Goal: Information Seeking & Learning: Learn about a topic

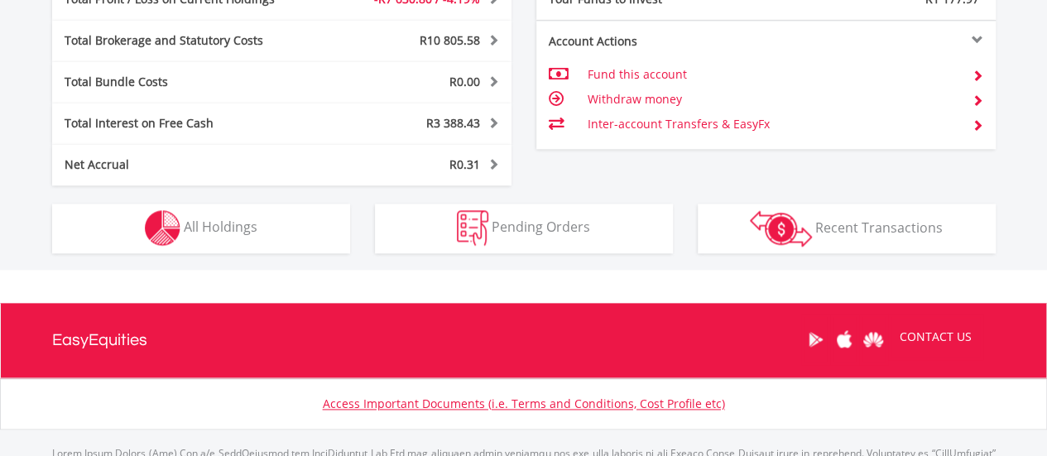
scroll to position [959, 0]
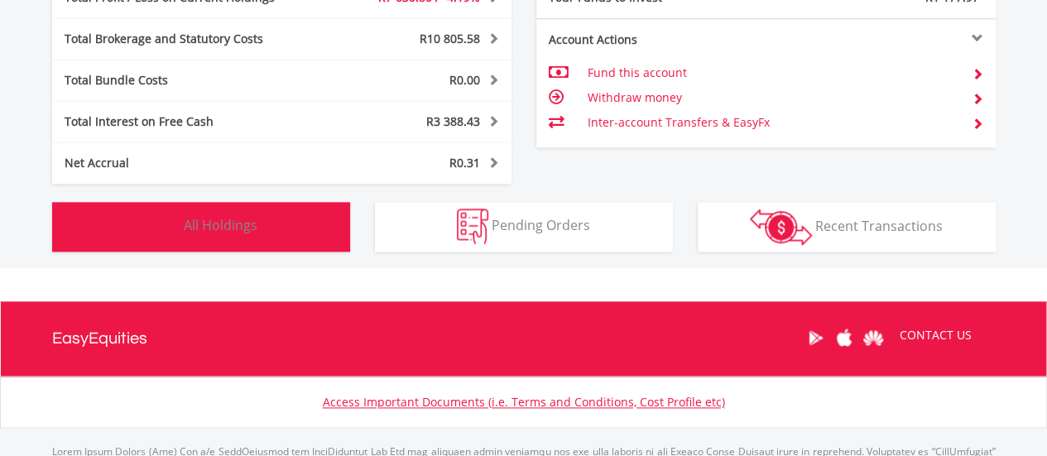
click at [276, 243] on button "Holdings All Holdings" at bounding box center [201, 227] width 298 height 50
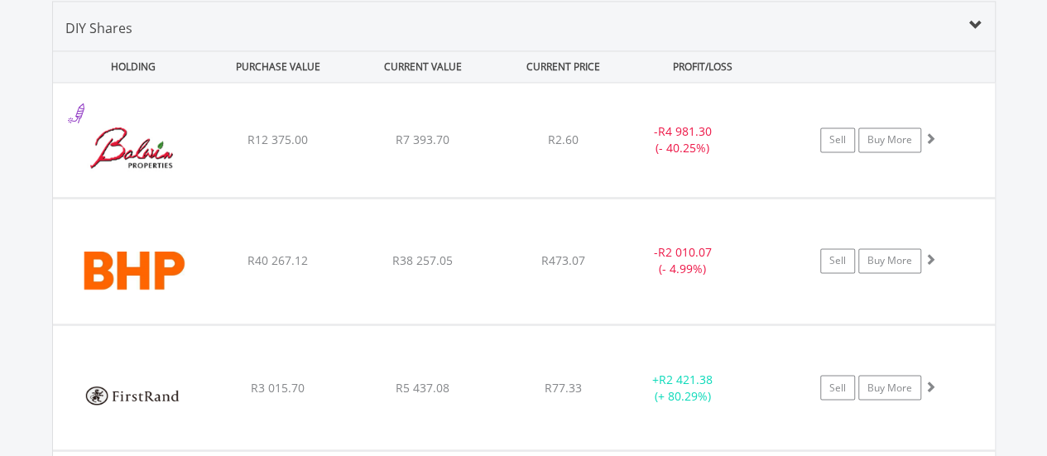
scroll to position [1298, 0]
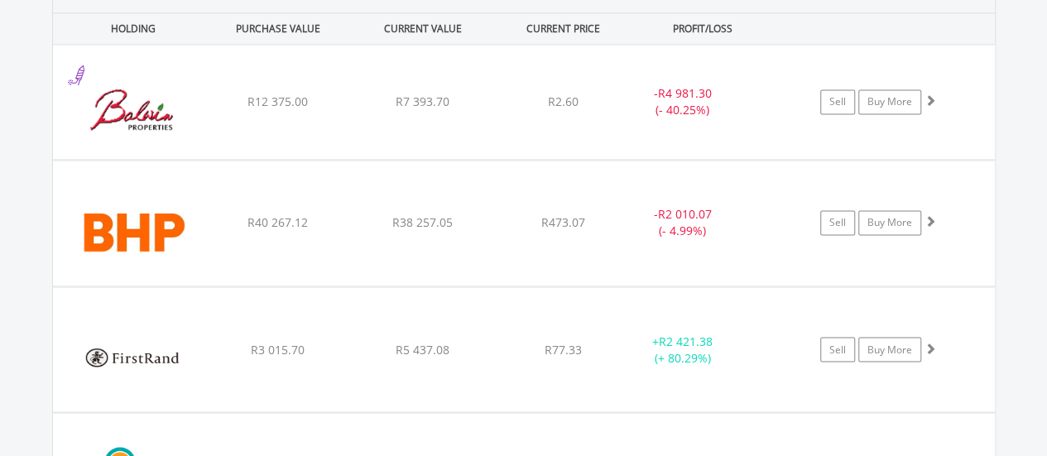
click at [276, 159] on div "﻿ BHP Group Limited R40 267.12 R38 257.05 R473.07 - R2 010.07 (- 4.99%) Sell Bu…" at bounding box center [524, 102] width 942 height 114
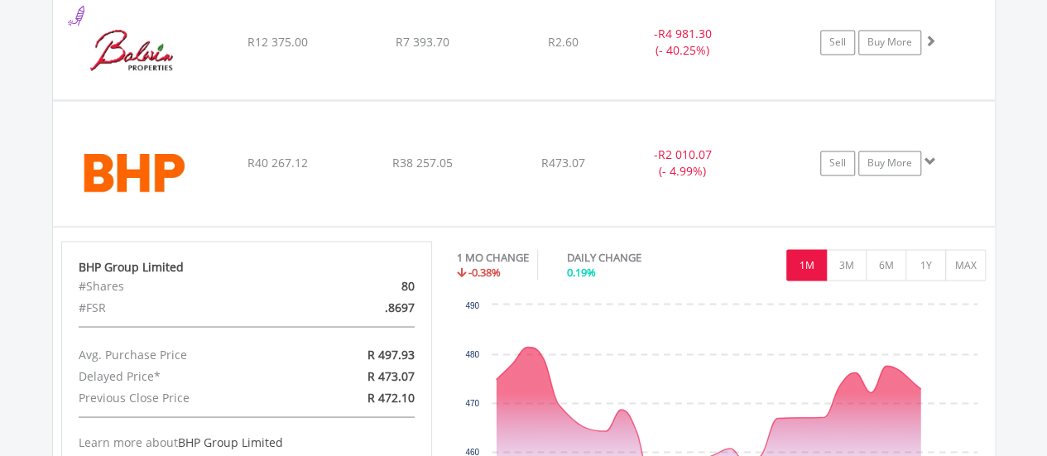
scroll to position [1359, 0]
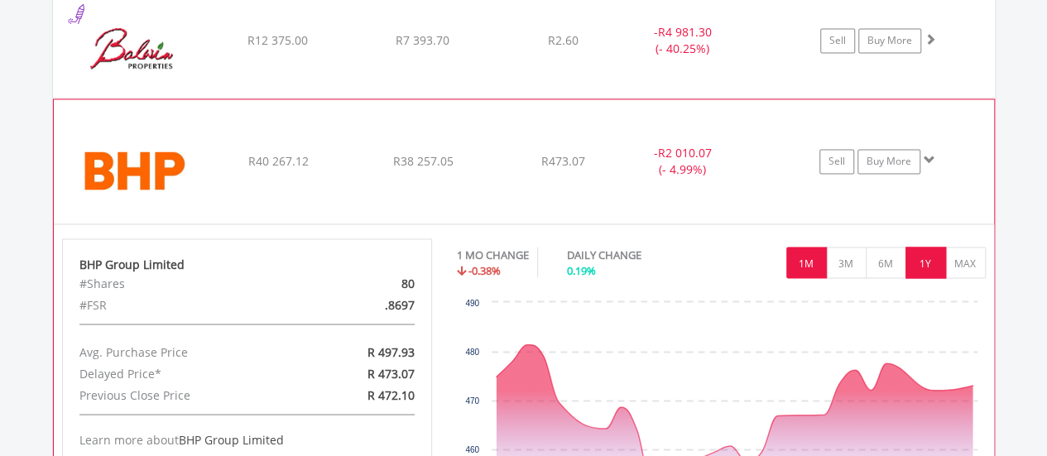
click at [920, 247] on button "1Y" at bounding box center [925, 262] width 41 height 31
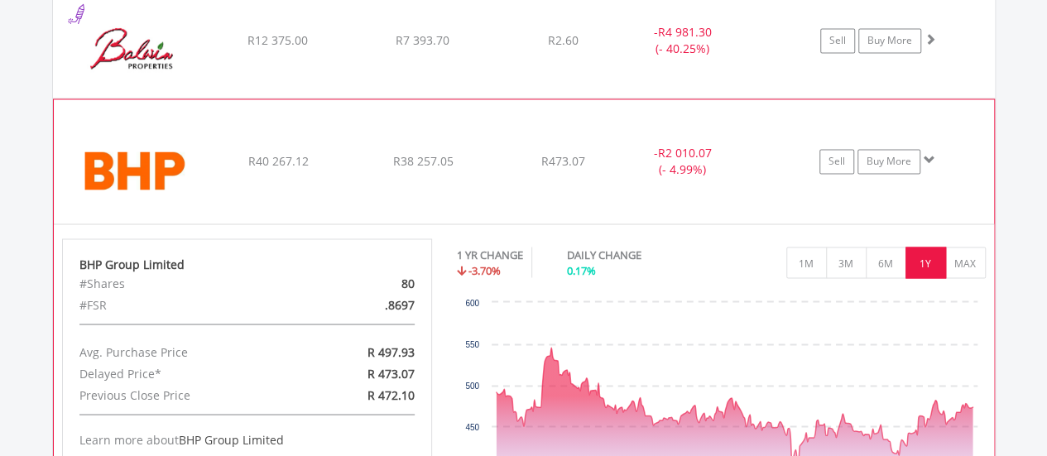
click at [588, 98] on div "﻿ BHP Group Limited R40 267.12 R38 257.05 R473.07 - R2 010.07 (- 4.99%) Sell Bu…" at bounding box center [524, 40] width 942 height 114
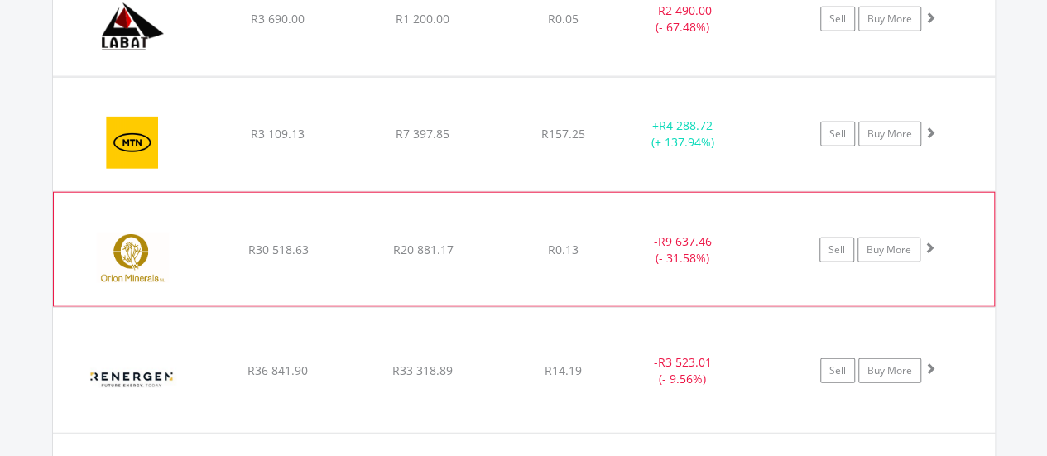
scroll to position [1980, 0]
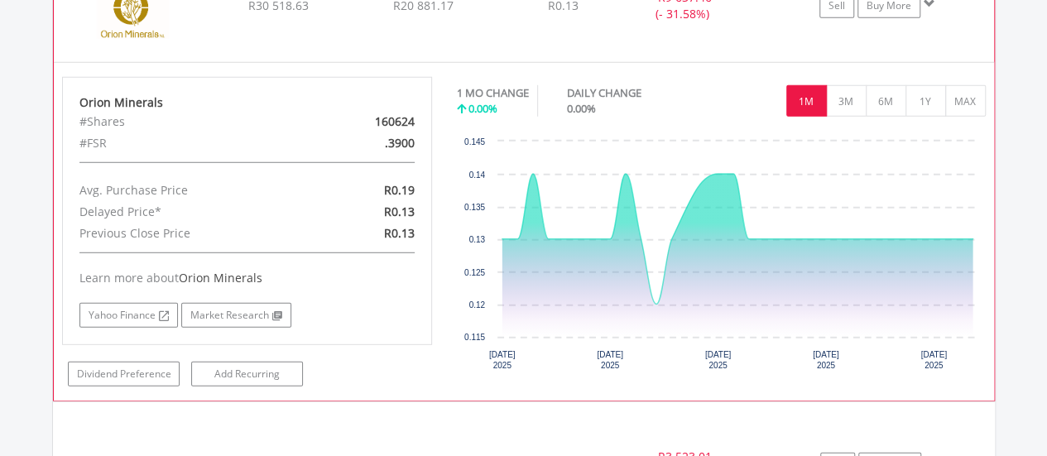
scroll to position [2225, 0]
click at [960, 94] on button "MAX" at bounding box center [965, 99] width 41 height 31
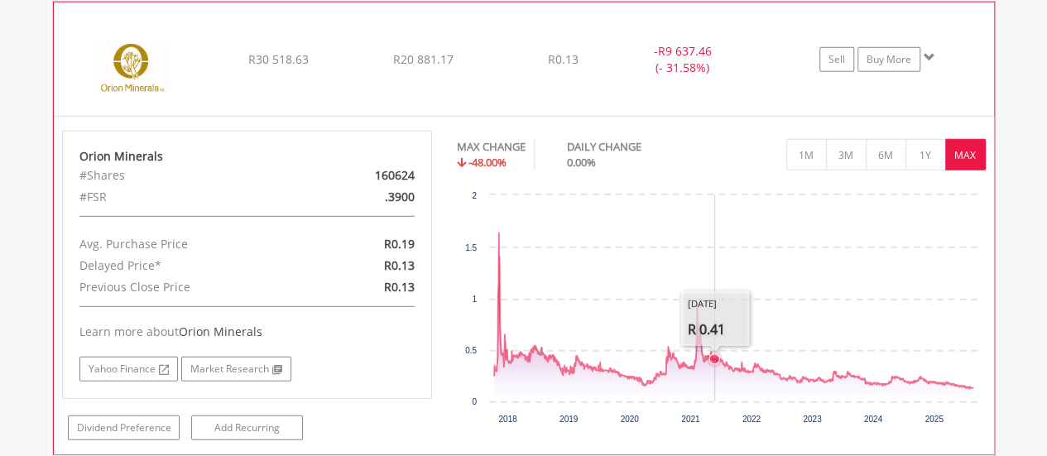
scroll to position [2171, 0]
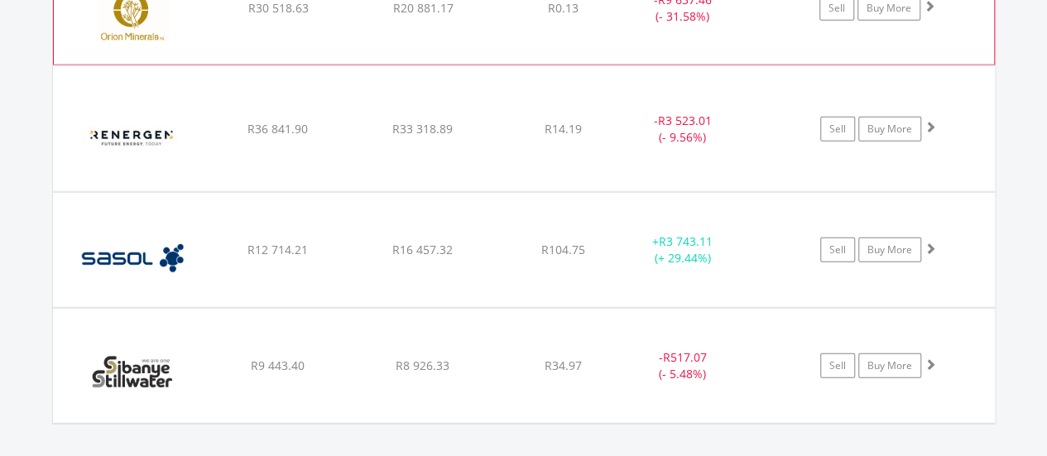
scroll to position [2225, 0]
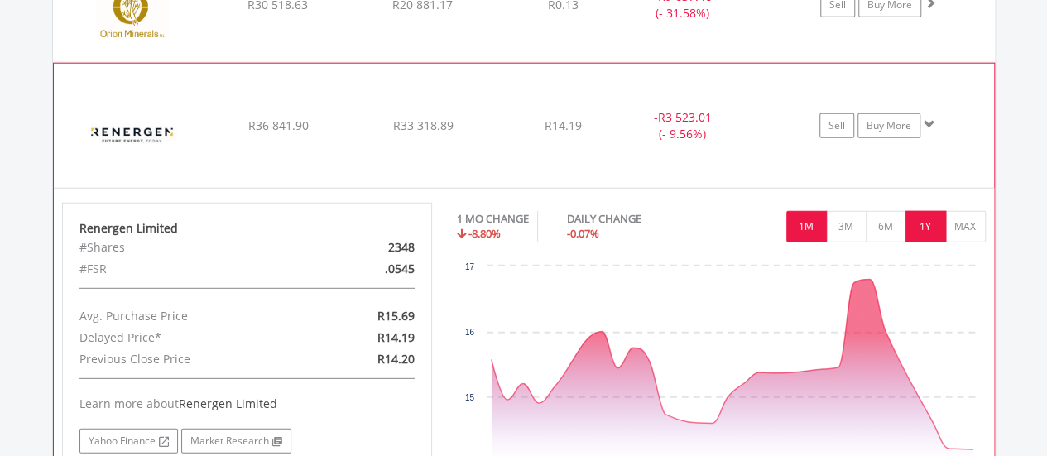
click at [925, 214] on button "1Y" at bounding box center [925, 226] width 41 height 31
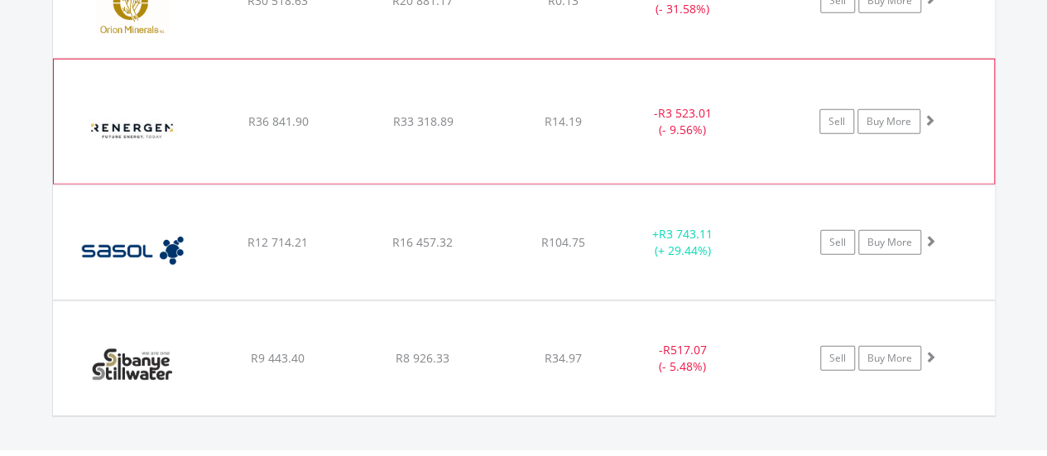
scroll to position [2243, 0]
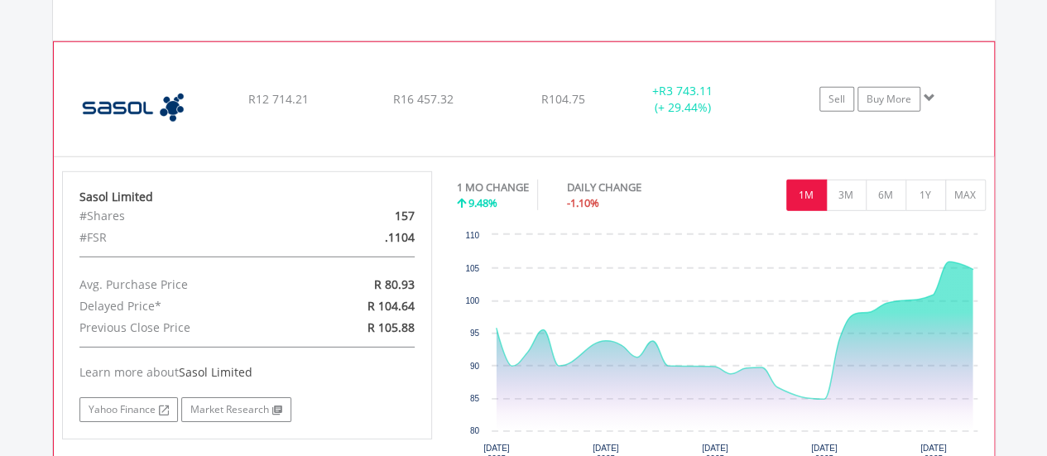
scroll to position [2398, 0]
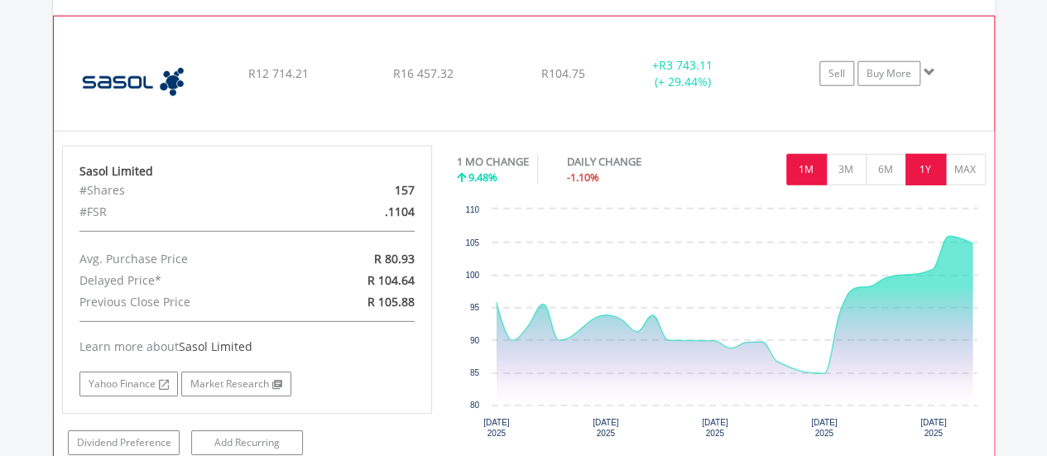
click at [936, 160] on button "1Y" at bounding box center [925, 169] width 41 height 31
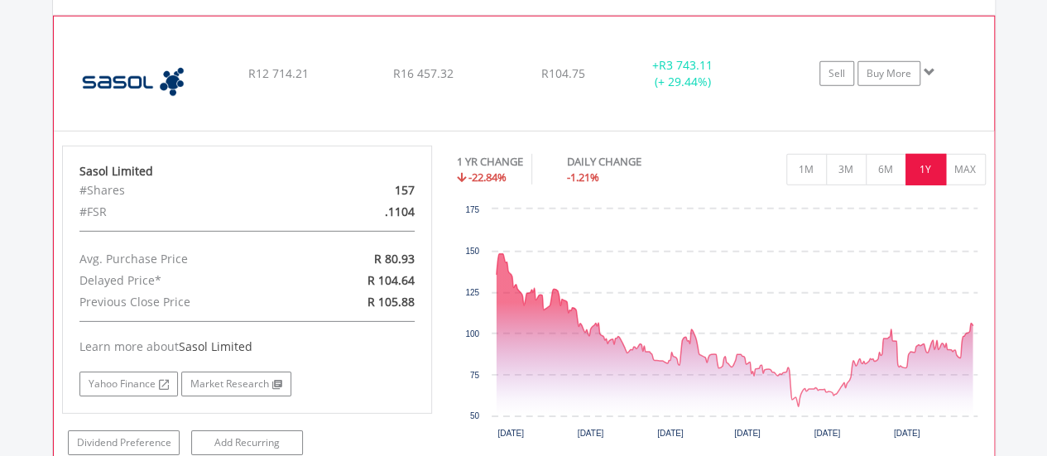
click at [195, 62] on img at bounding box center [133, 81] width 142 height 89
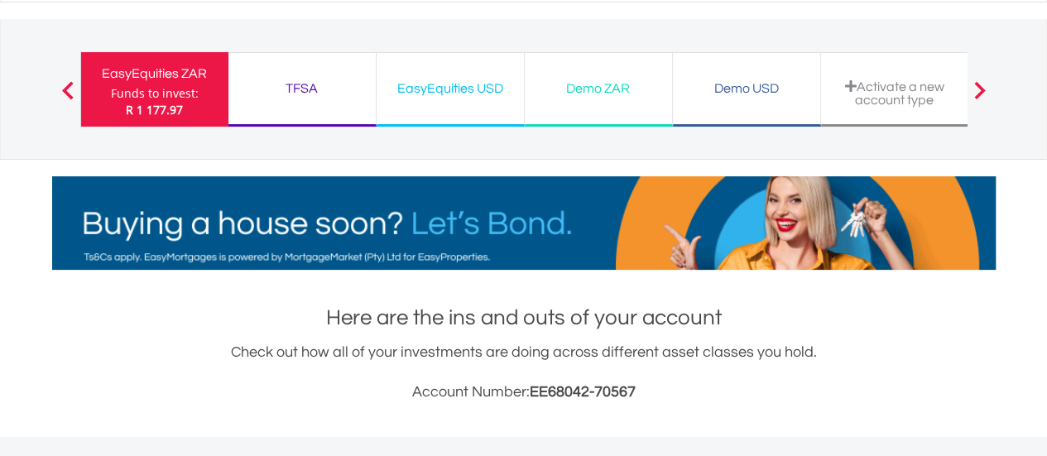
scroll to position [0, 0]
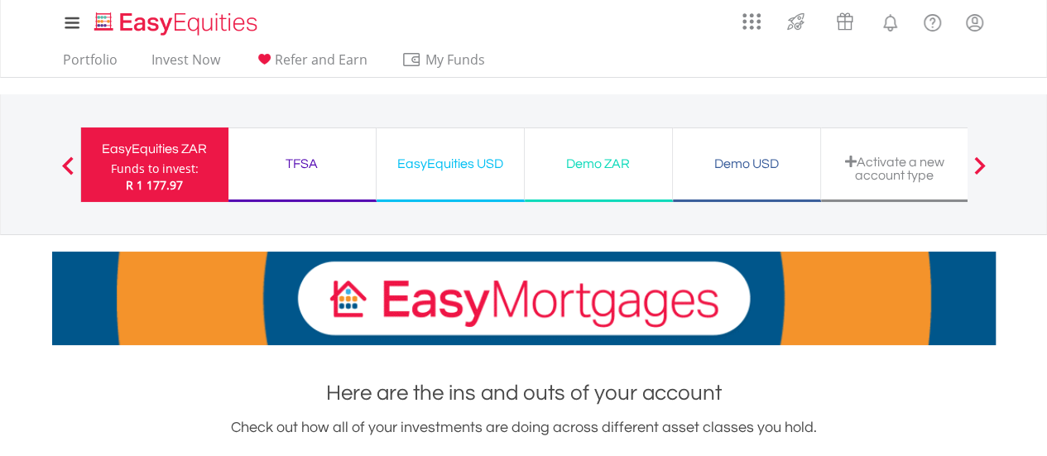
click at [293, 193] on div "TFSA Funds to invest: R 1 177.97" at bounding box center [302, 164] width 148 height 74
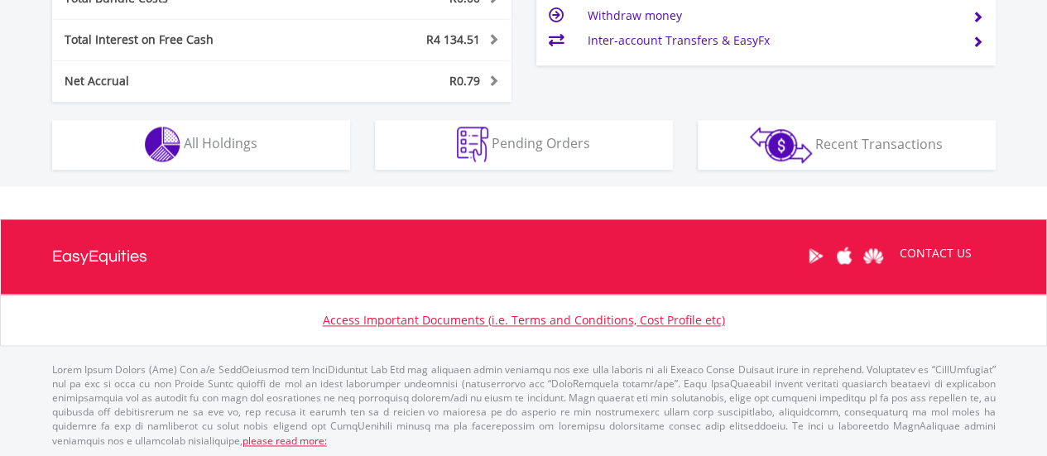
scroll to position [1006, 0]
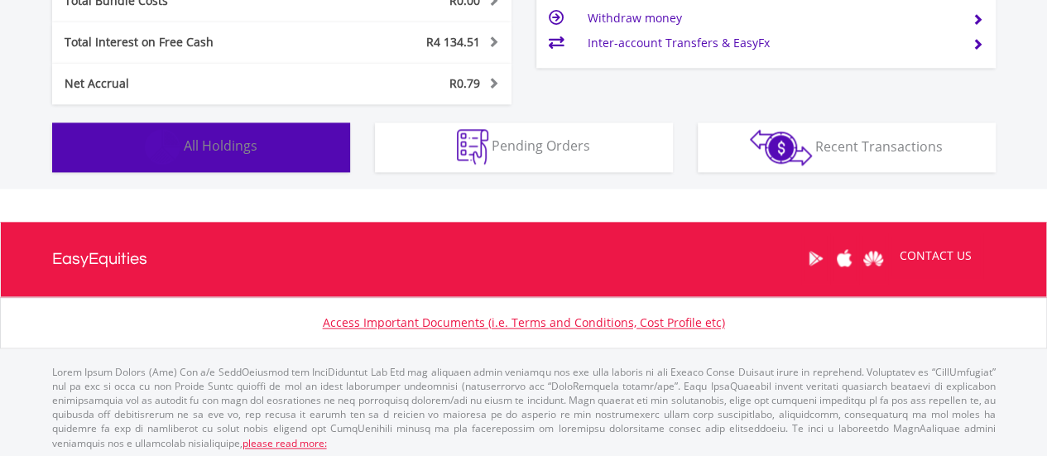
click at [263, 146] on button "Holdings All Holdings" at bounding box center [201, 147] width 298 height 50
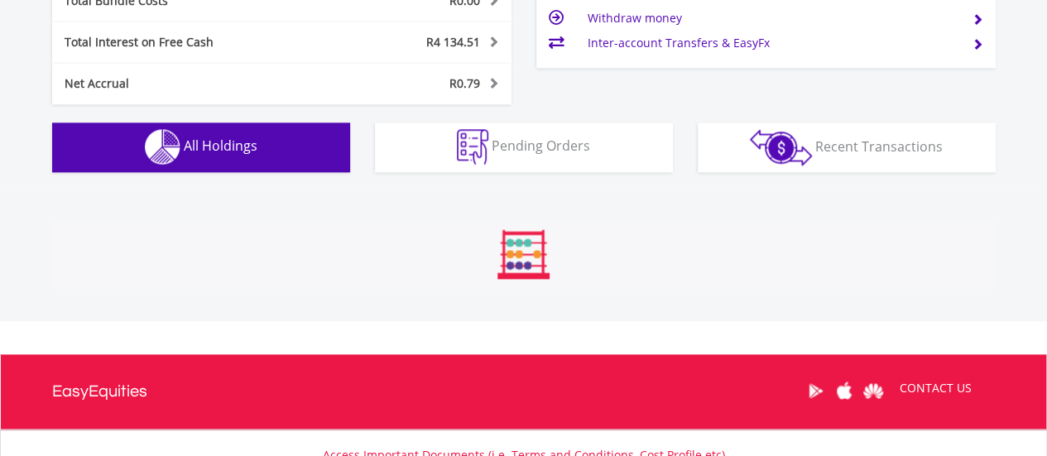
scroll to position [1227, 0]
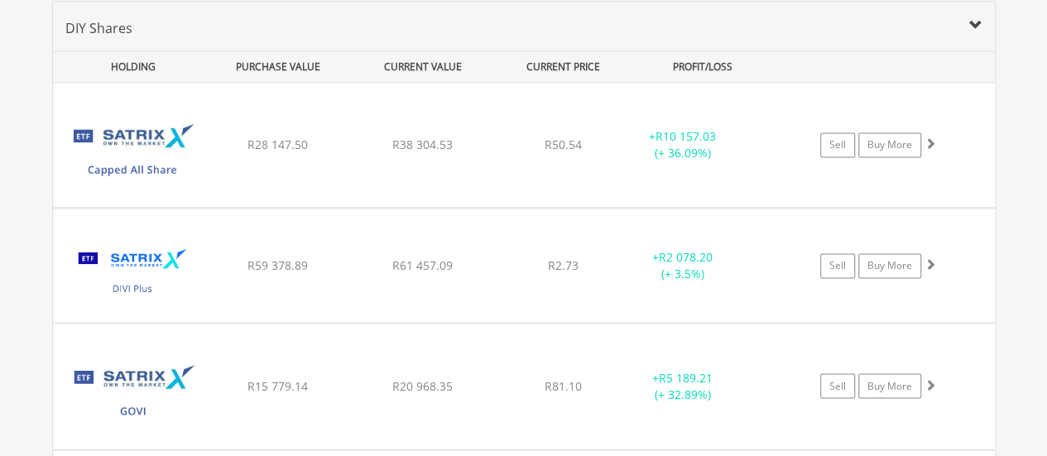
click at [263, 146] on span "R28 147.50" at bounding box center [277, 145] width 60 height 16
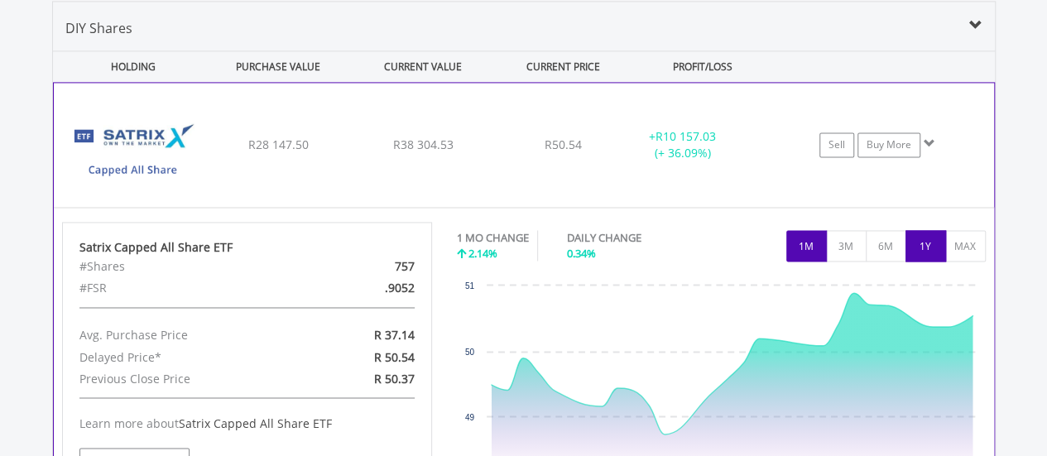
click at [929, 245] on button "1Y" at bounding box center [925, 245] width 41 height 31
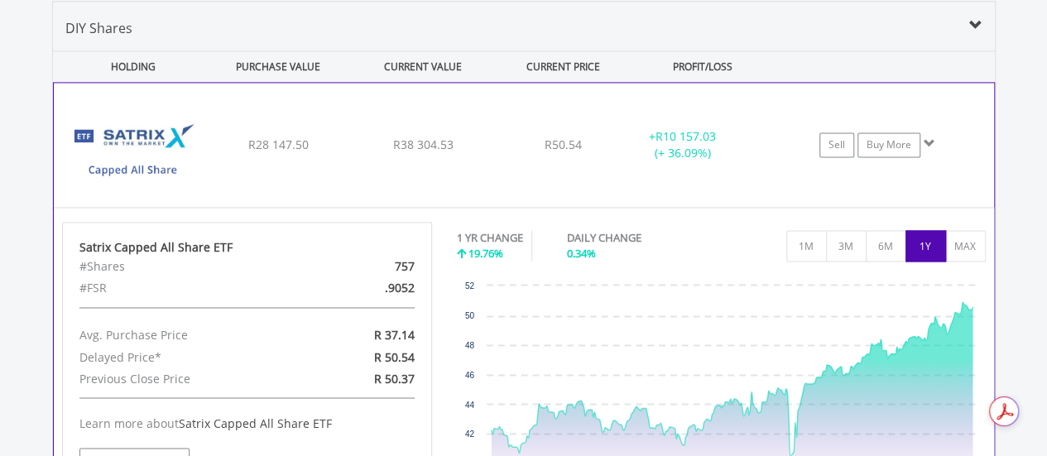
click at [292, 175] on div "﻿ Satrix Capped All Share ETF R28 147.50 R38 304.53 R50.54 + R10 157.03 (+ 36.0…" at bounding box center [524, 145] width 940 height 124
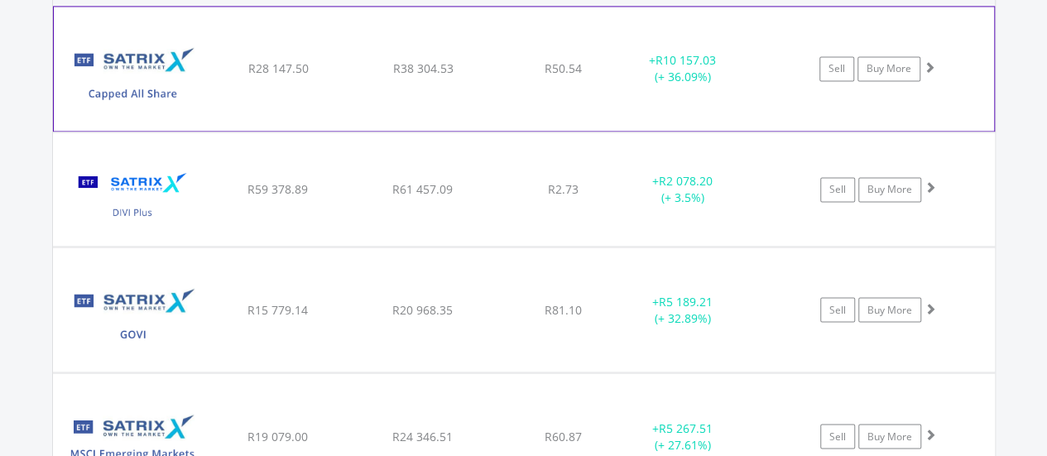
scroll to position [1304, 0]
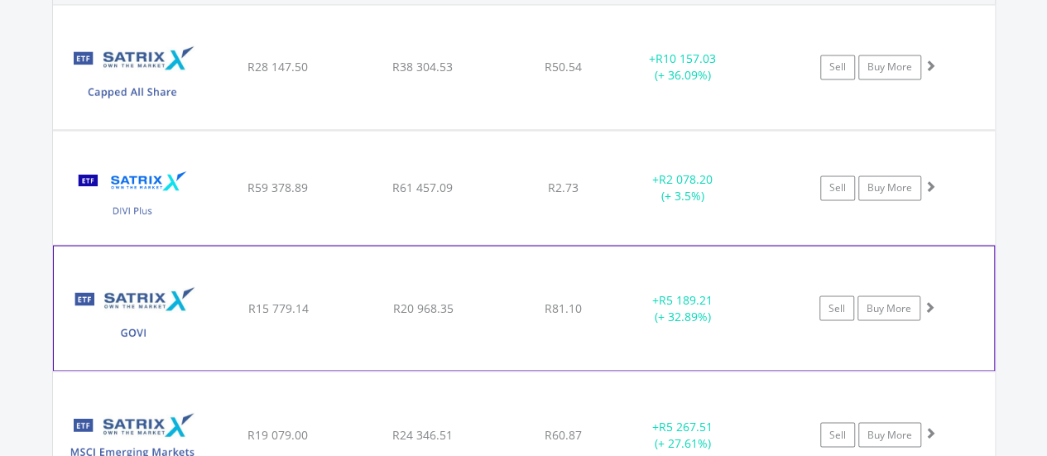
click at [293, 129] on div "﻿ Satrix GOVI ETF R15 779.14 R20 968.35 R81.10 + R5 189.21 (+ 32.89%) Sell Buy …" at bounding box center [524, 67] width 942 height 124
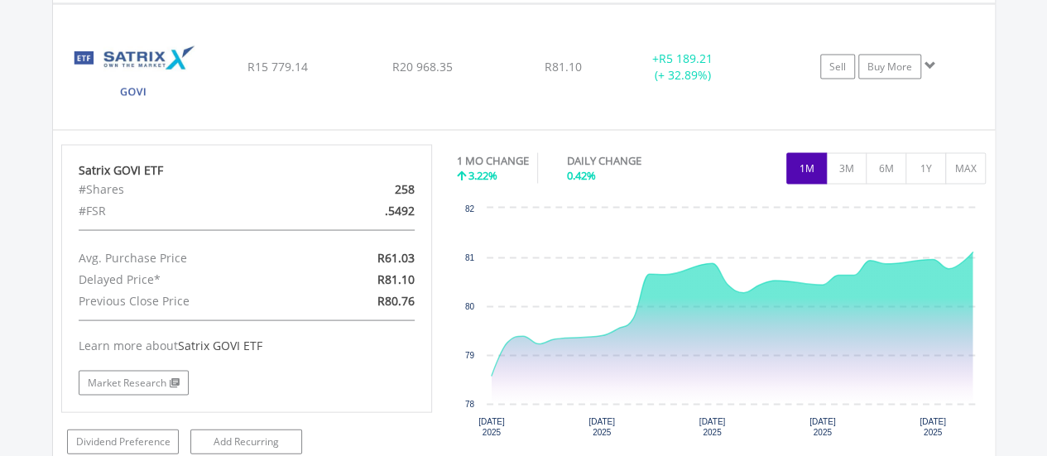
scroll to position [1549, 0]
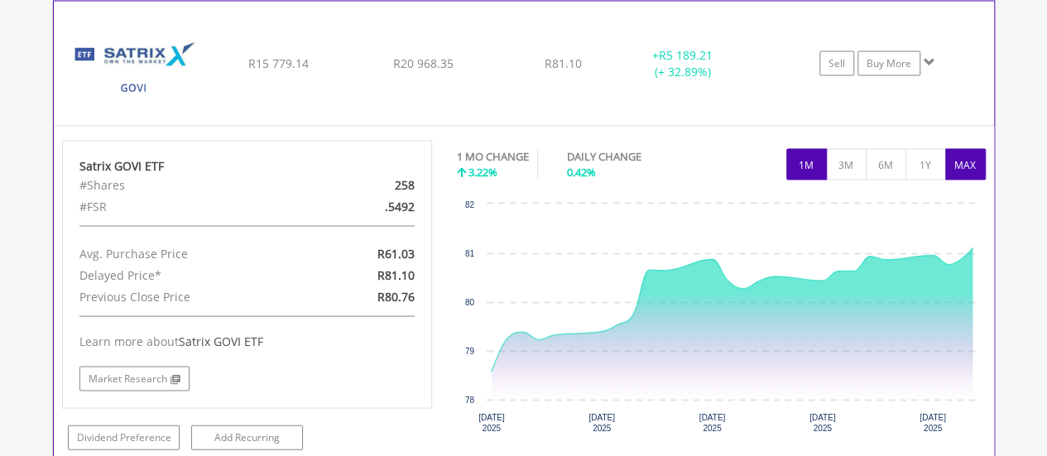
click at [977, 165] on button "MAX" at bounding box center [965, 163] width 41 height 31
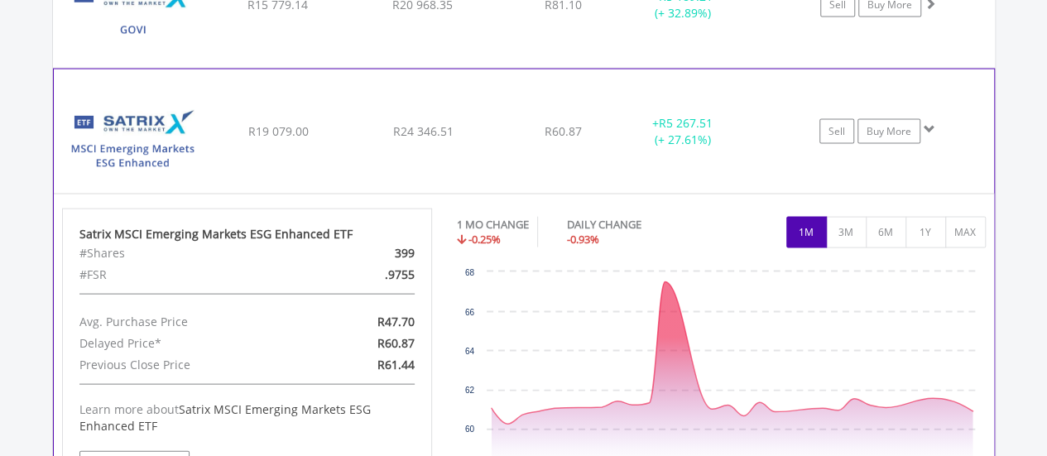
scroll to position [1609, 0]
click at [929, 223] on button "1Y" at bounding box center [925, 230] width 41 height 31
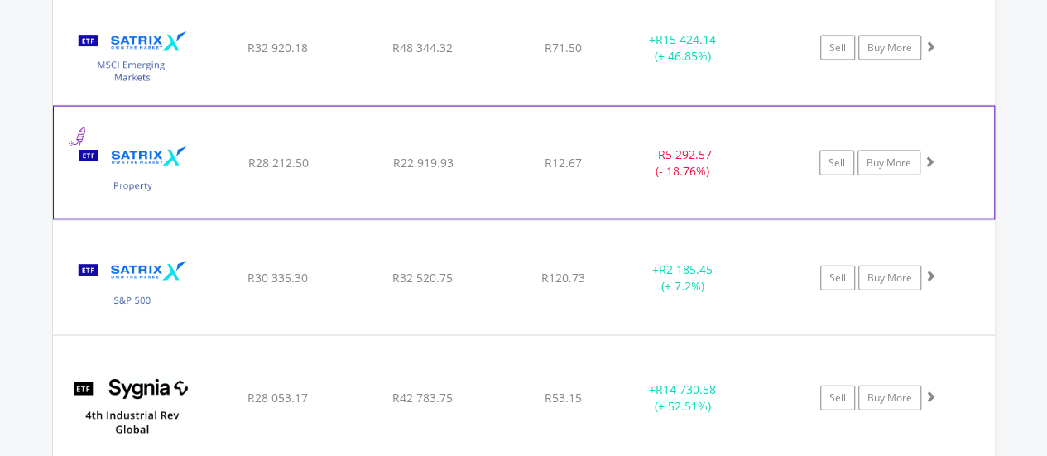
scroll to position [1847, 0]
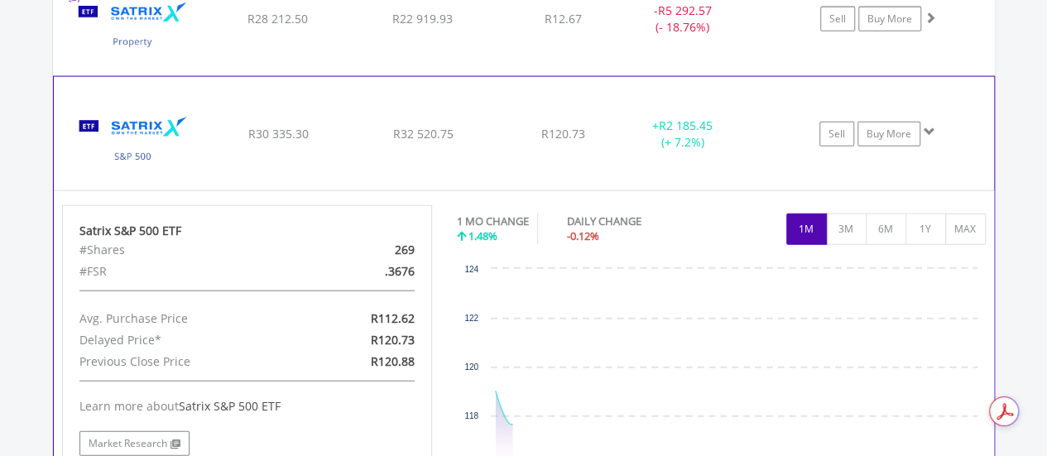
scroll to position [1957, 0]
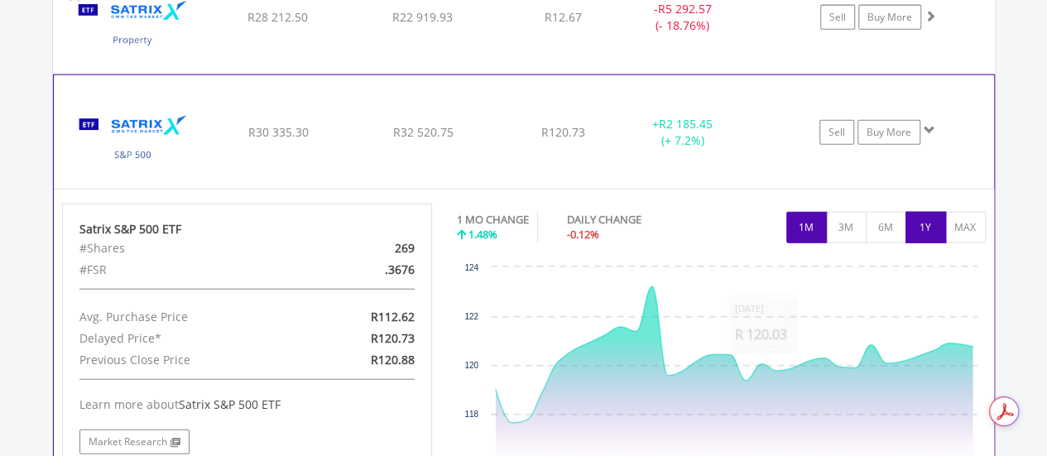
click at [924, 214] on button "1Y" at bounding box center [925, 227] width 41 height 31
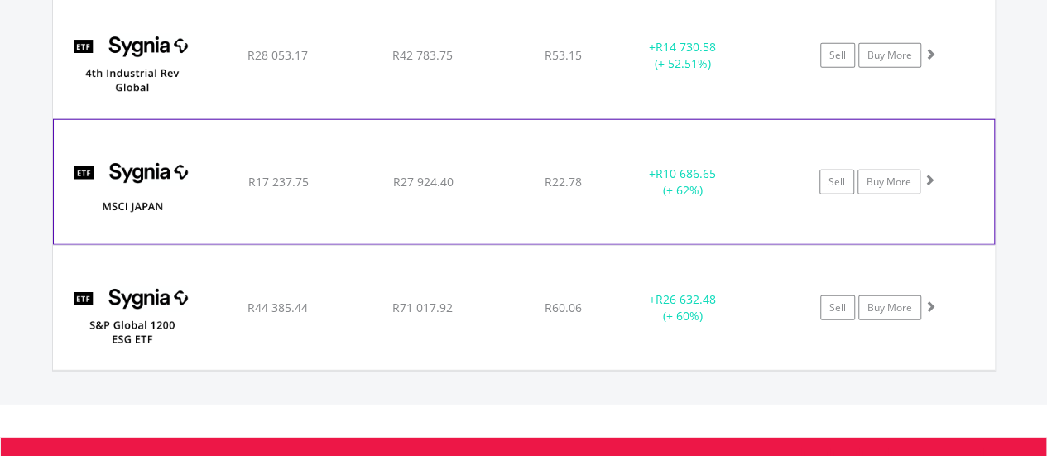
scroll to position [2154, 0]
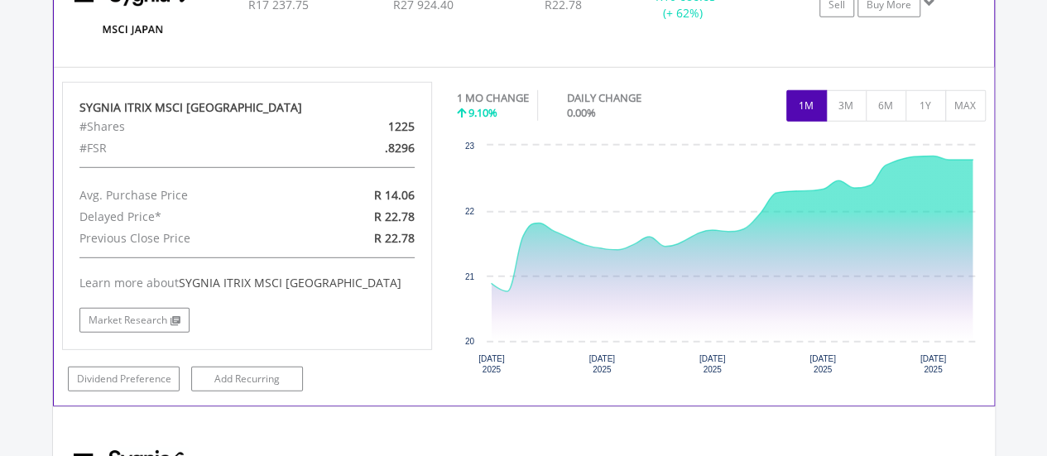
scroll to position [2332, 0]
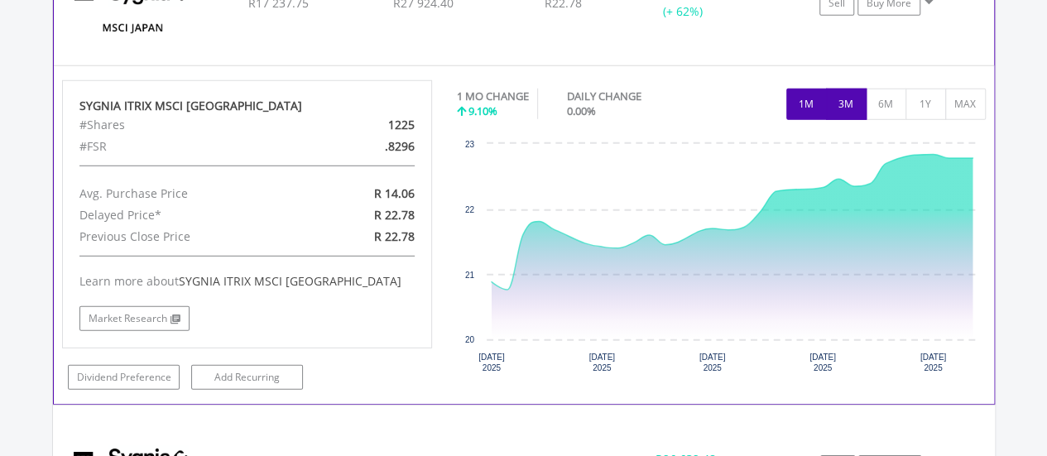
click at [856, 100] on button "3M" at bounding box center [846, 104] width 41 height 31
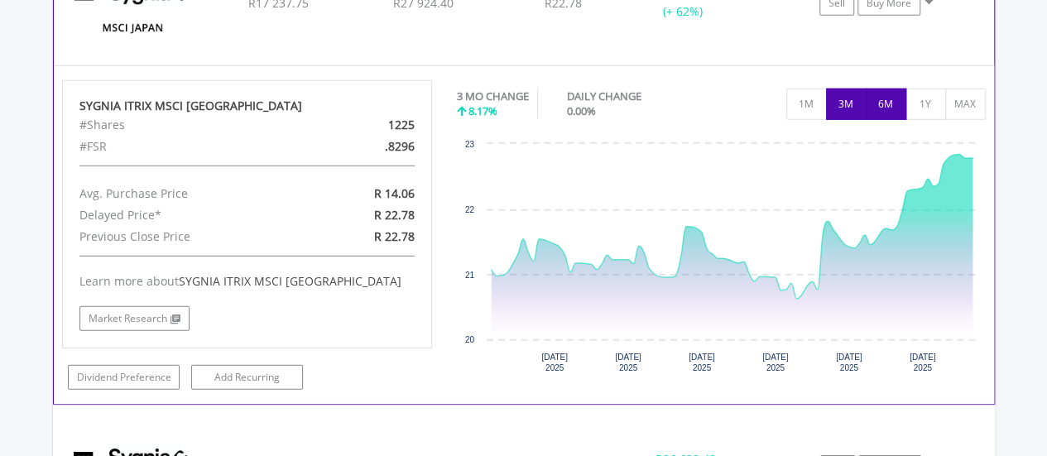
click at [878, 100] on button "6M" at bounding box center [886, 104] width 41 height 31
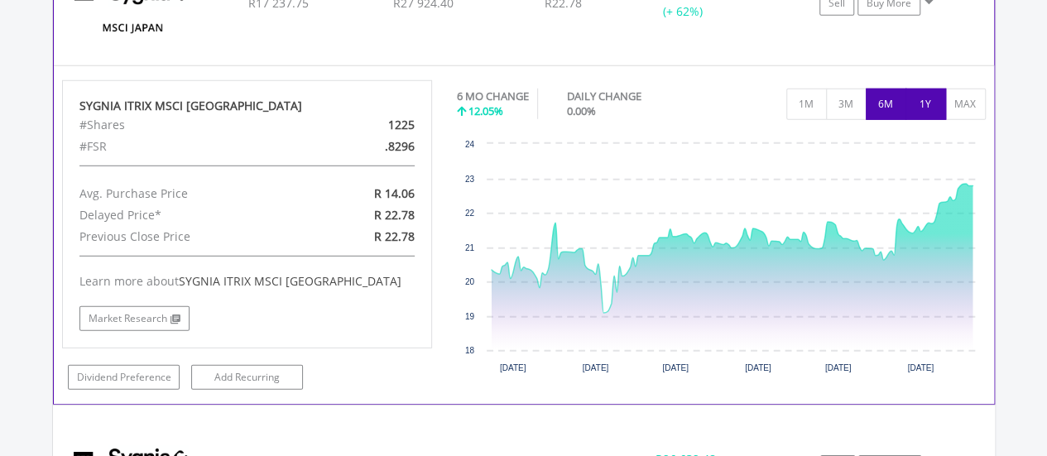
click at [929, 97] on button "1Y" at bounding box center [925, 104] width 41 height 31
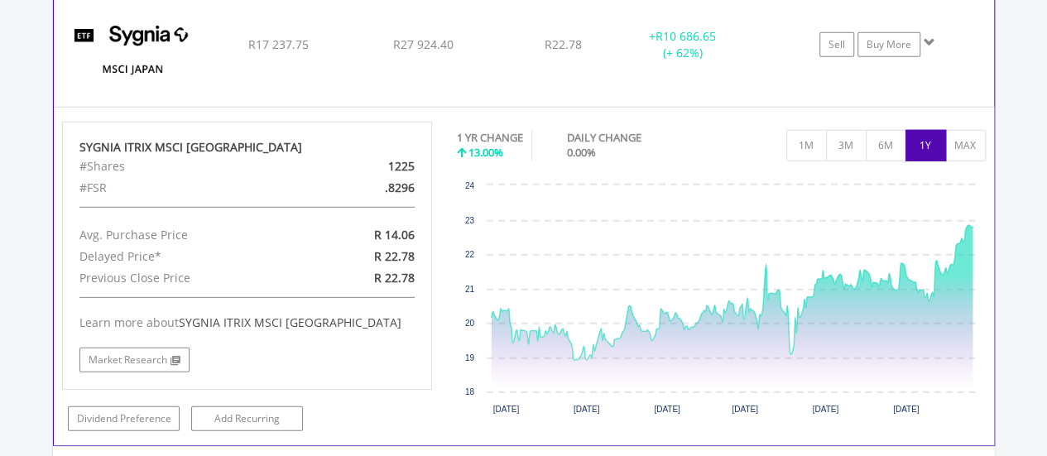
scroll to position [2291, 0]
